Goal: Transaction & Acquisition: Subscribe to service/newsletter

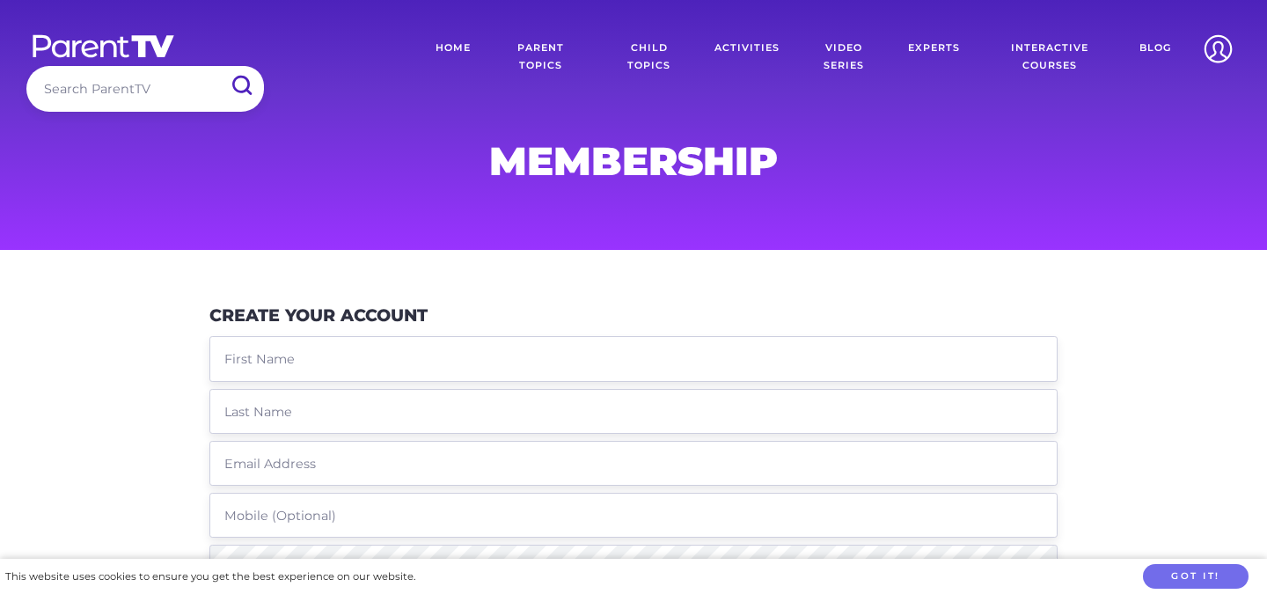
scroll to position [219, 0]
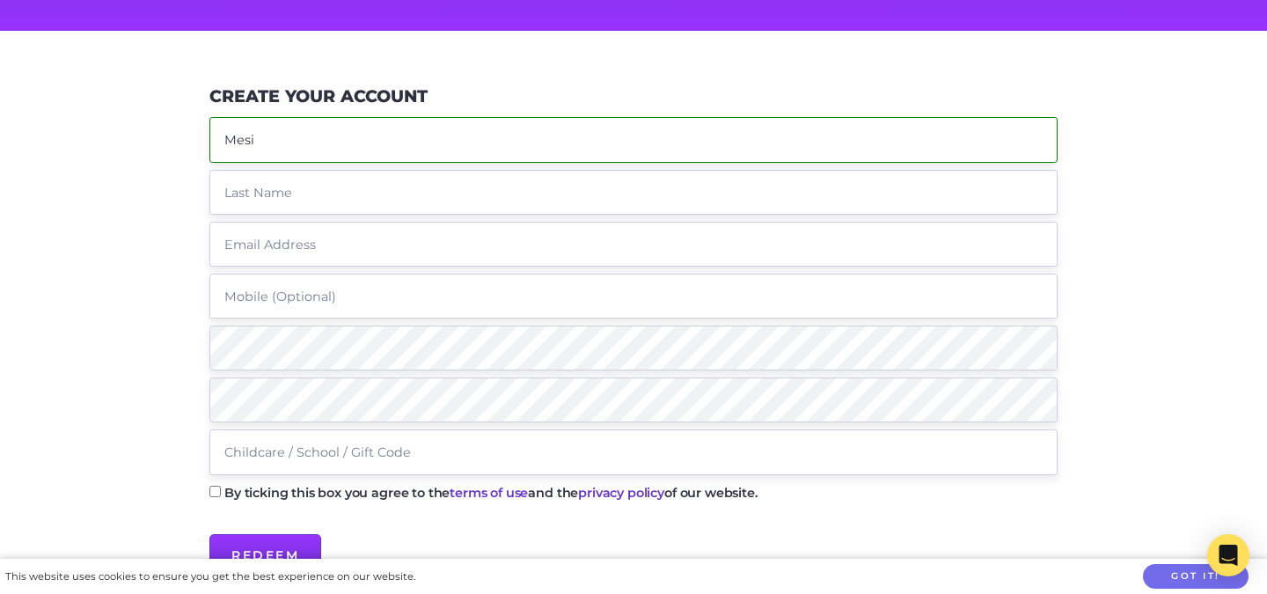
type input "Mesi"
type input "[PERSON_NAME]"
type input "[EMAIL_ADDRESS][DOMAIN_NAME]"
type input "7735923271"
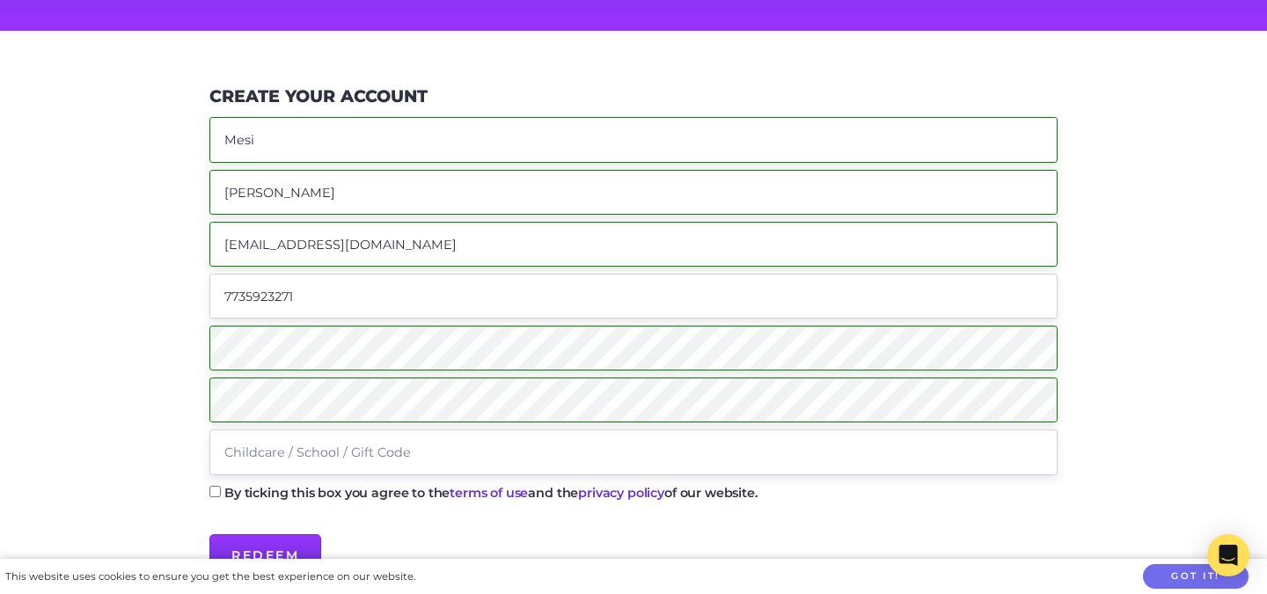
click at [256, 447] on input "text" at bounding box center [633, 451] width 848 height 45
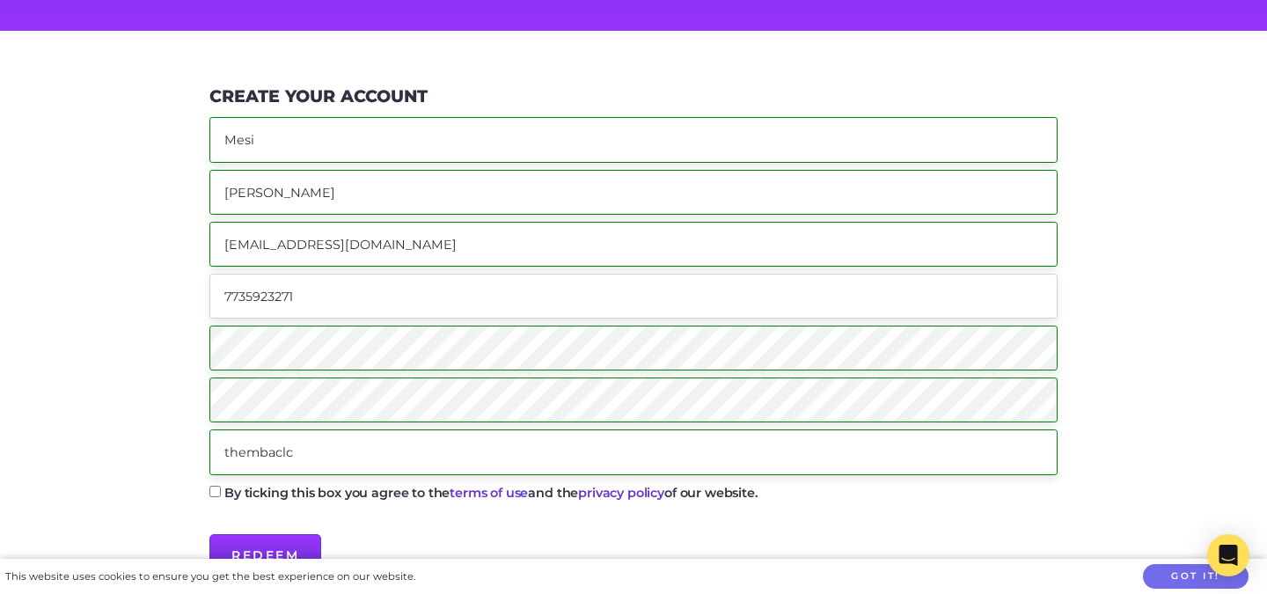
type input "thembaclc"
click at [214, 495] on input "By ticking this box you agree to the terms of use and the privacy policy of our…" at bounding box center [214, 491] width 11 height 11
checkbox input "true"
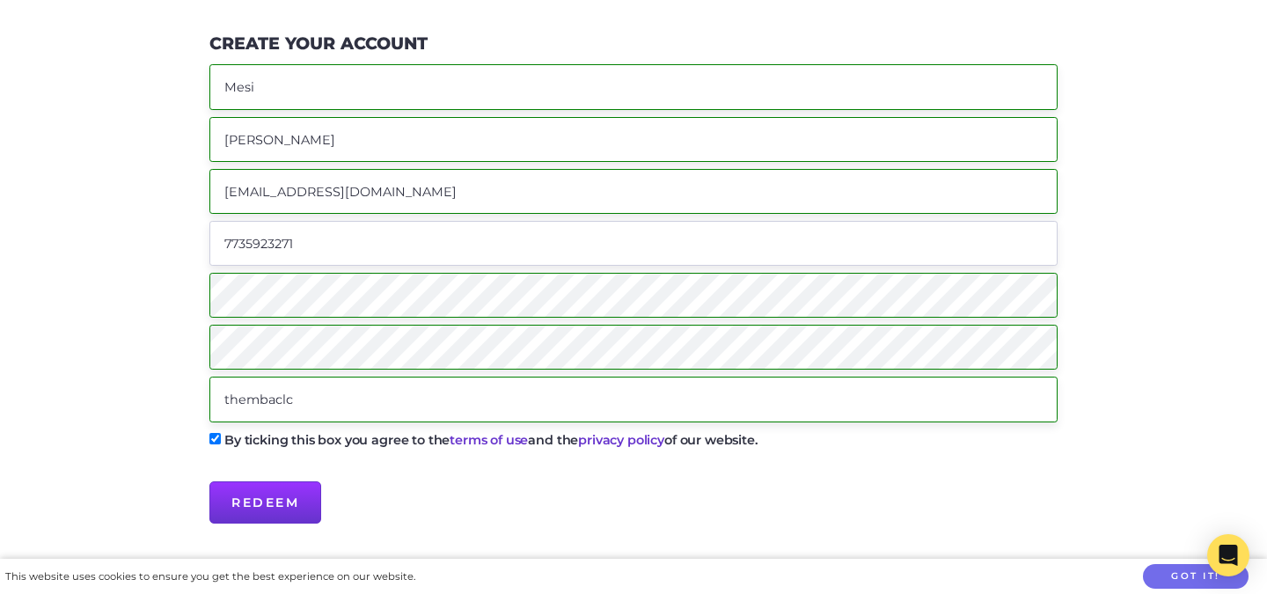
scroll to position [308, 0]
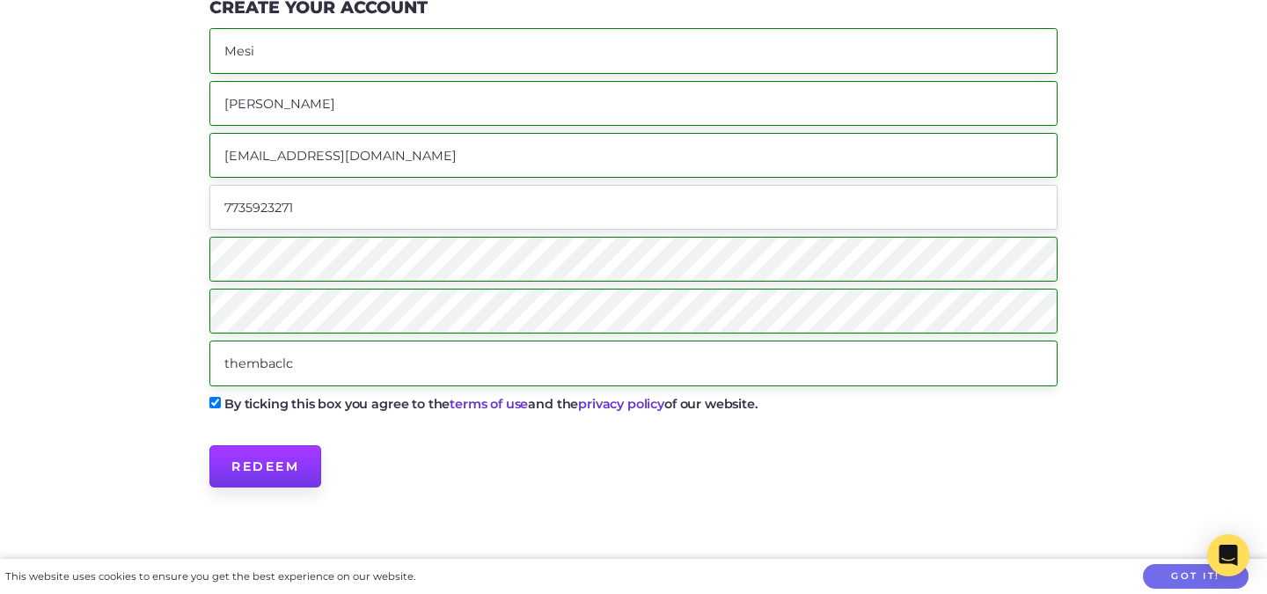
click at [282, 464] on input "Redeem" at bounding box center [265, 466] width 112 height 42
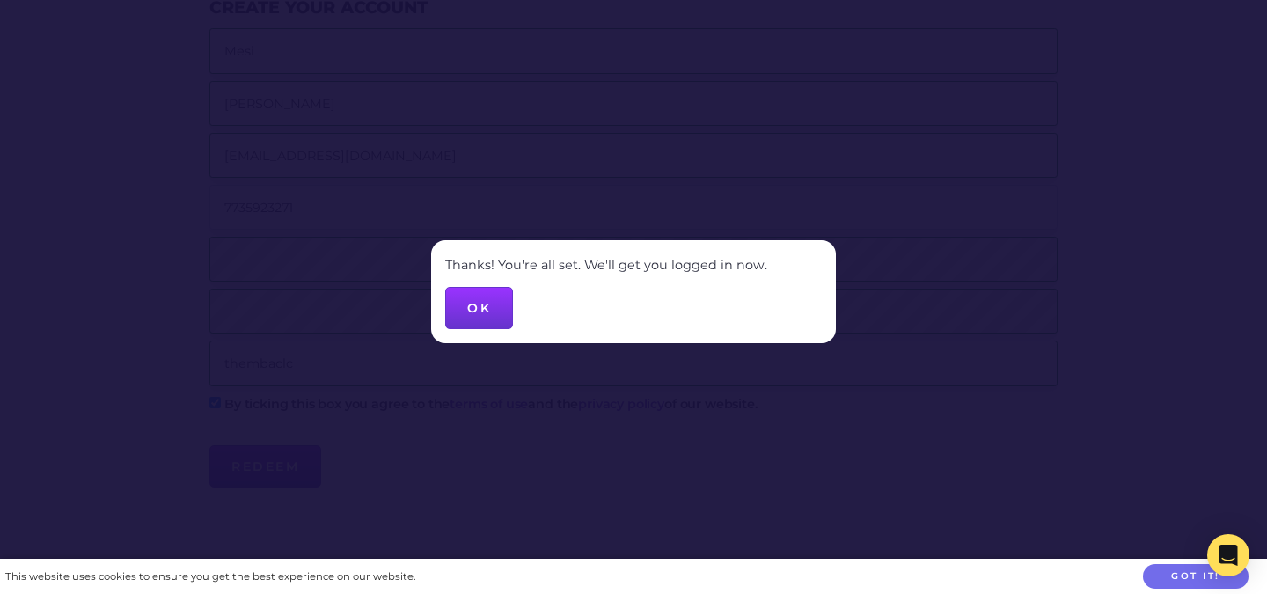
click at [488, 312] on button "OK" at bounding box center [479, 308] width 68 height 42
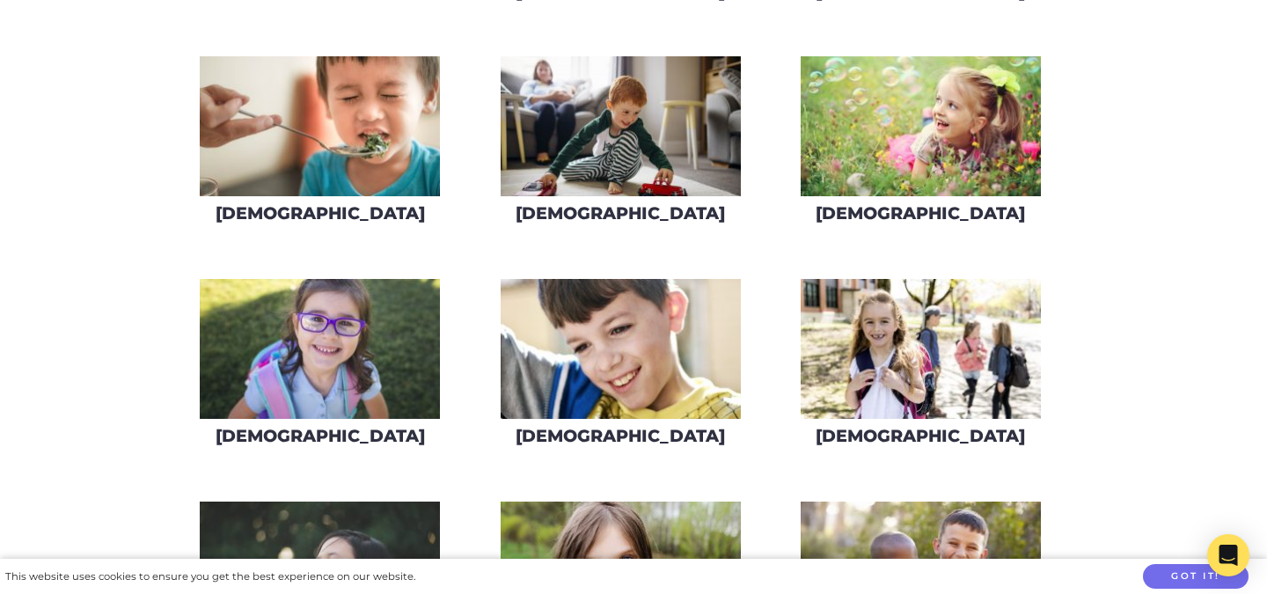
scroll to position [582, 0]
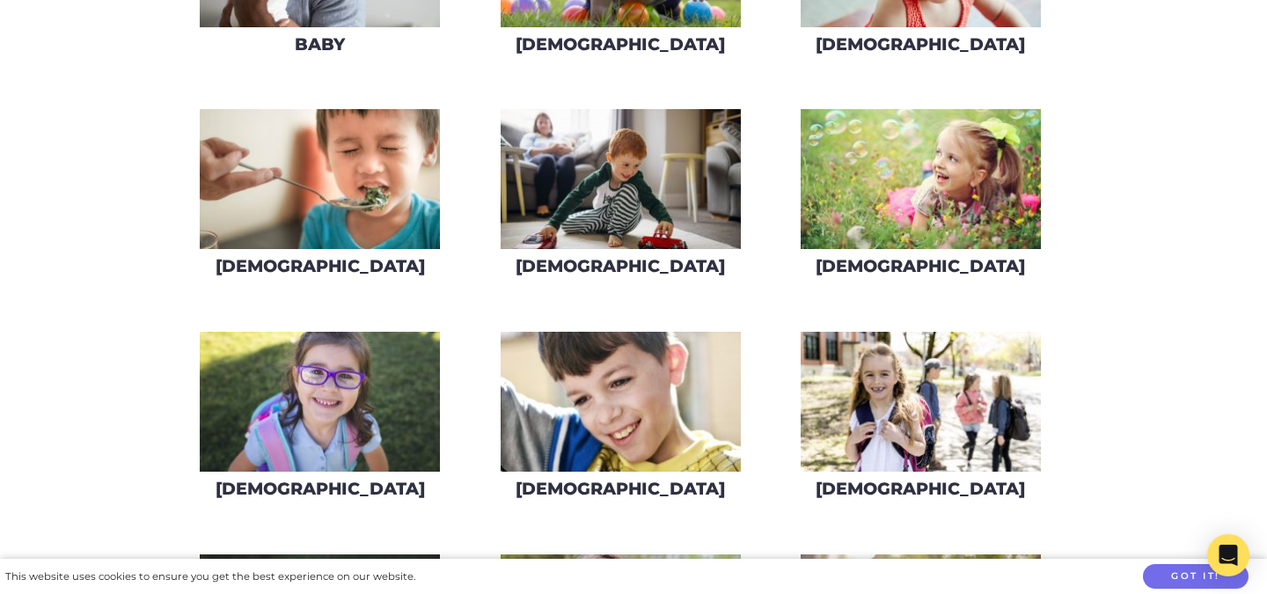
click at [330, 180] on img at bounding box center [320, 179] width 240 height 140
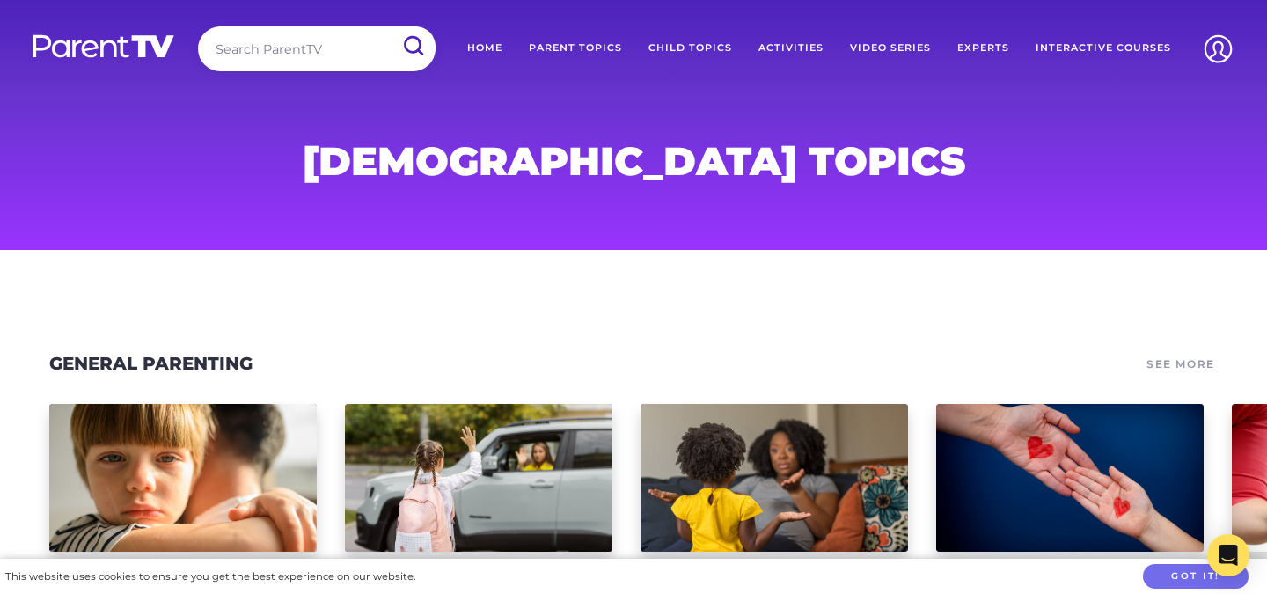
scroll to position [1950, 0]
